Goal: Navigation & Orientation: Find specific page/section

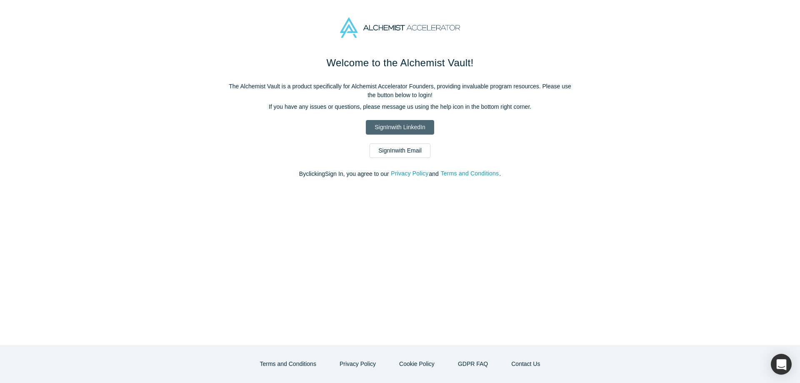
click at [393, 127] on link "Sign In with LinkedIn" at bounding box center [400, 127] width 68 height 15
click at [399, 148] on link "Sign In with Email" at bounding box center [399, 150] width 61 height 15
click at [391, 153] on link "Sign In with Email" at bounding box center [399, 150] width 61 height 15
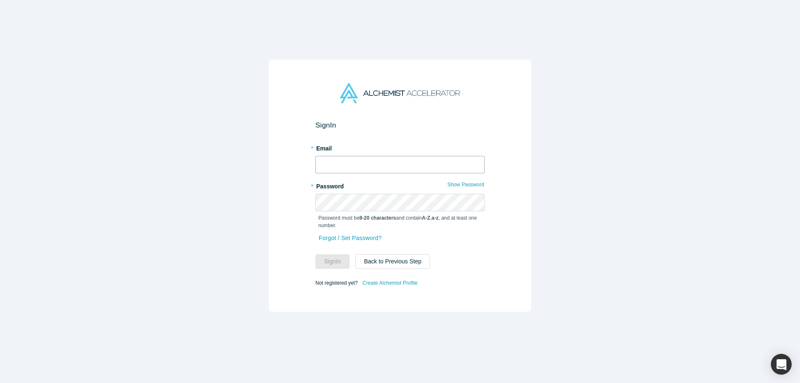
click at [379, 162] on input "text" at bounding box center [399, 164] width 169 height 17
type input "reachhaas@gmail.com"
click at [341, 260] on button "Sign In" at bounding box center [332, 261] width 34 height 15
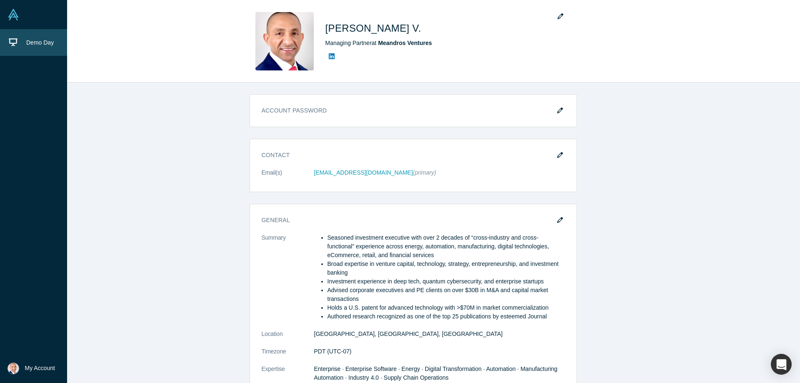
click at [22, 43] on link "Demo Day" at bounding box center [33, 42] width 67 height 27
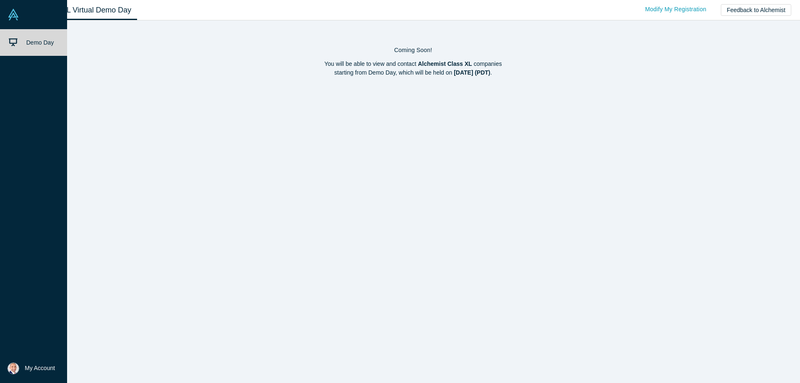
click at [10, 15] on img at bounding box center [13, 15] width 12 height 12
click at [22, 371] on button "My Account" at bounding box center [30, 368] width 47 height 12
drag, startPoint x: 19, startPoint y: 97, endPoint x: 51, endPoint y: 99, distance: 32.1
click at [19, 98] on div "Demo Day" at bounding box center [33, 191] width 67 height 324
